Goal: Task Accomplishment & Management: Complete application form

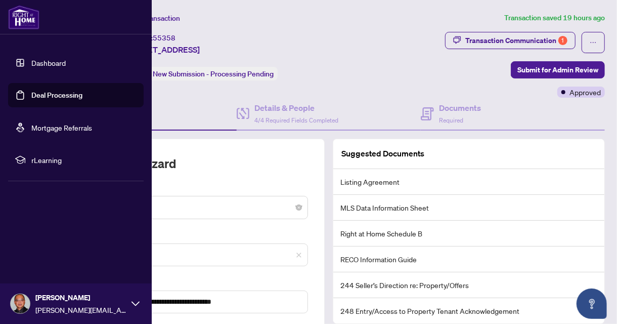
click at [43, 94] on link "Deal Processing" at bounding box center [56, 95] width 51 height 9
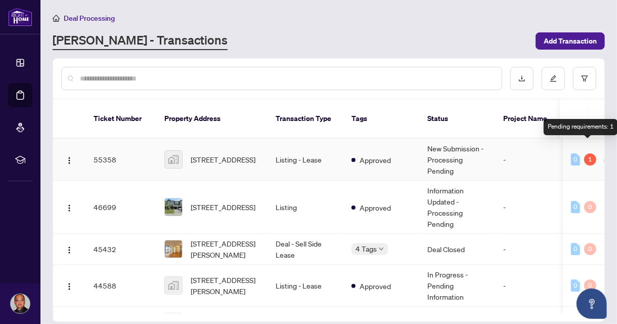
click at [587, 153] on div "1" at bounding box center [590, 159] width 12 height 12
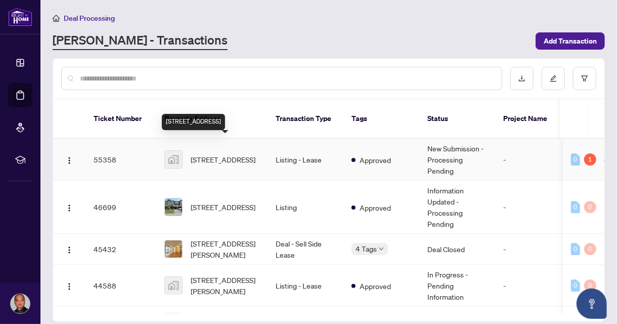
click at [196, 154] on span "[STREET_ADDRESS]" at bounding box center [223, 159] width 65 height 11
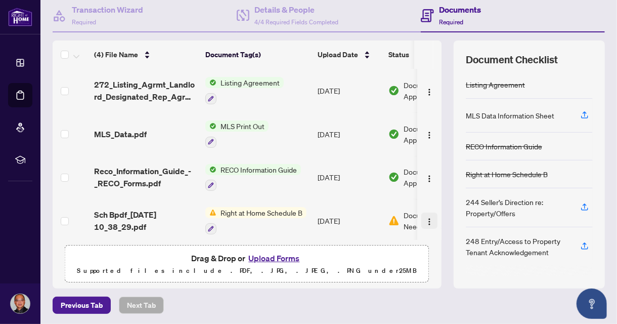
click at [425, 219] on img "button" at bounding box center [429, 222] width 8 height 8
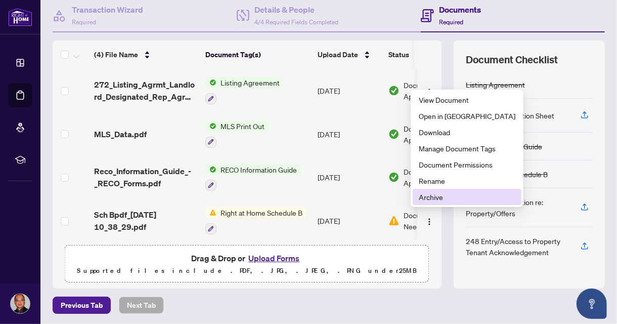
click at [432, 196] on span "Archive" at bounding box center [467, 196] width 97 height 11
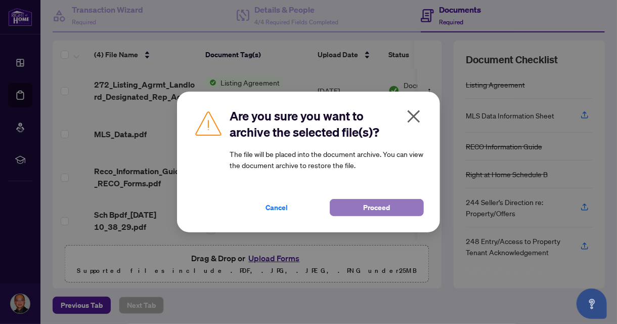
click at [381, 208] on span "Proceed" at bounding box center [377, 207] width 27 height 16
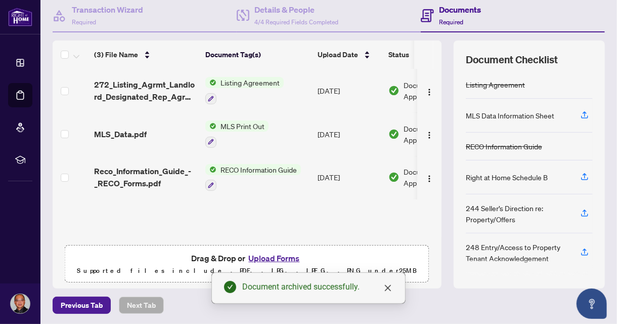
click at [277, 257] on button "Upload Forms" at bounding box center [273, 257] width 57 height 13
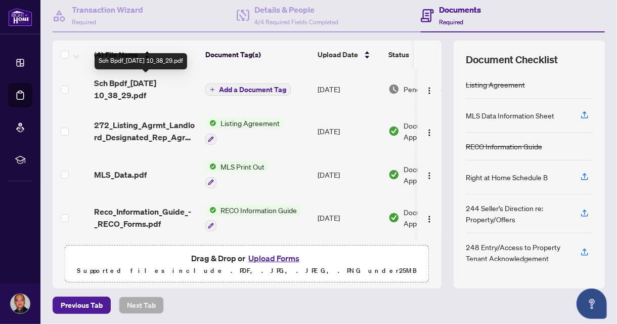
scroll to position [0, 35]
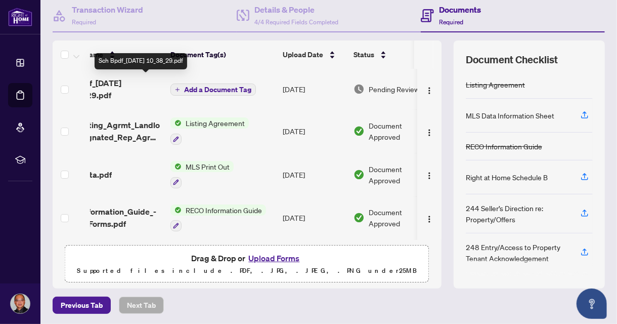
click at [138, 84] on span "Sch Bpdf_[DATE] 10_38_29.pdf" at bounding box center [110, 89] width 103 height 24
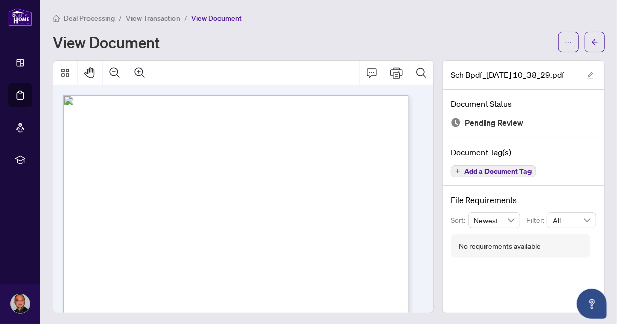
click at [468, 169] on span "Add a Document Tag" at bounding box center [497, 170] width 67 height 7
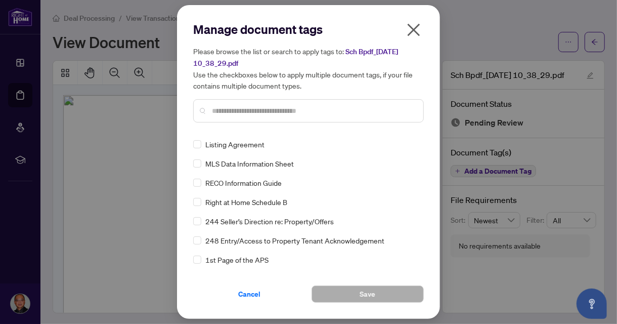
click at [256, 204] on span "Right at Home Schedule B" at bounding box center [246, 201] width 82 height 11
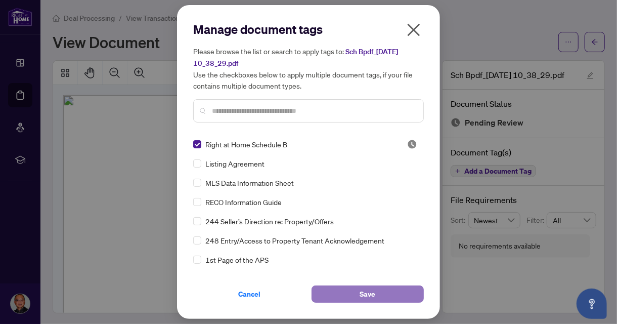
click at [368, 291] on span "Save" at bounding box center [368, 294] width 16 height 16
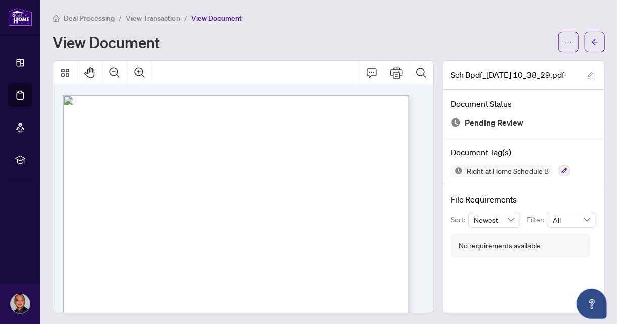
click at [138, 17] on span "View Transaction" at bounding box center [153, 18] width 54 height 9
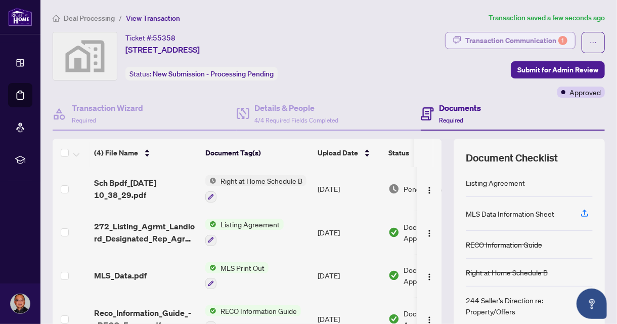
click at [508, 43] on div "Transaction Communication 1" at bounding box center [516, 40] width 102 height 16
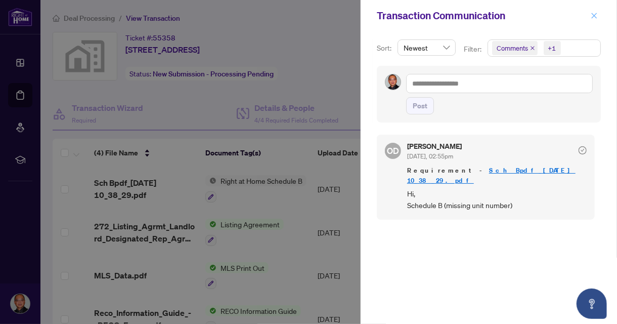
click at [594, 16] on icon "close" at bounding box center [594, 15] width 7 height 7
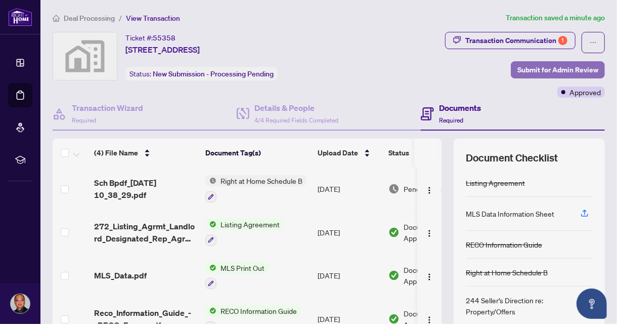
click at [546, 70] on span "Submit for Admin Review" at bounding box center [558, 70] width 81 height 16
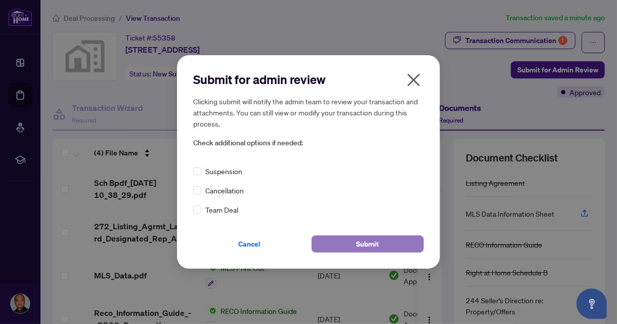
click at [367, 245] on span "Submit" at bounding box center [368, 244] width 23 height 16
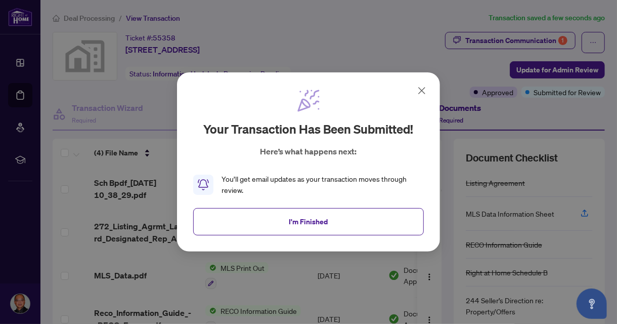
click at [421, 91] on icon at bounding box center [422, 91] width 6 height 6
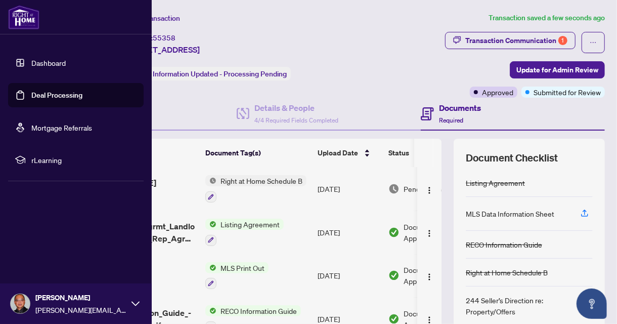
click at [44, 60] on link "Dashboard" at bounding box center [48, 62] width 34 height 9
